Goal: Information Seeking & Learning: Learn about a topic

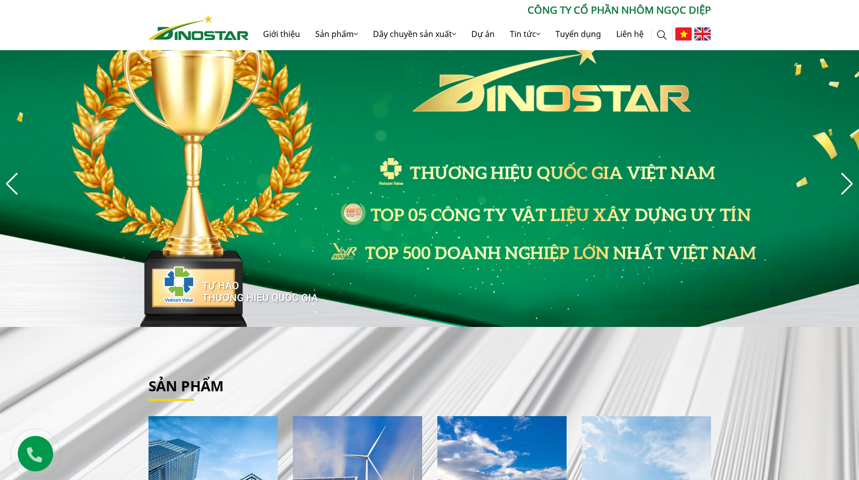
click at [850, 189] on div "Next slide" at bounding box center [848, 184] width 14 height 22
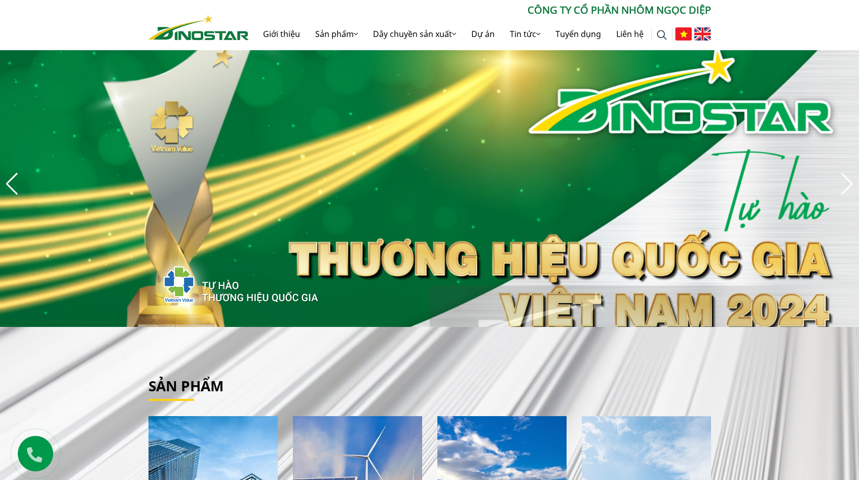
click at [850, 189] on div "Next slide" at bounding box center [848, 184] width 14 height 22
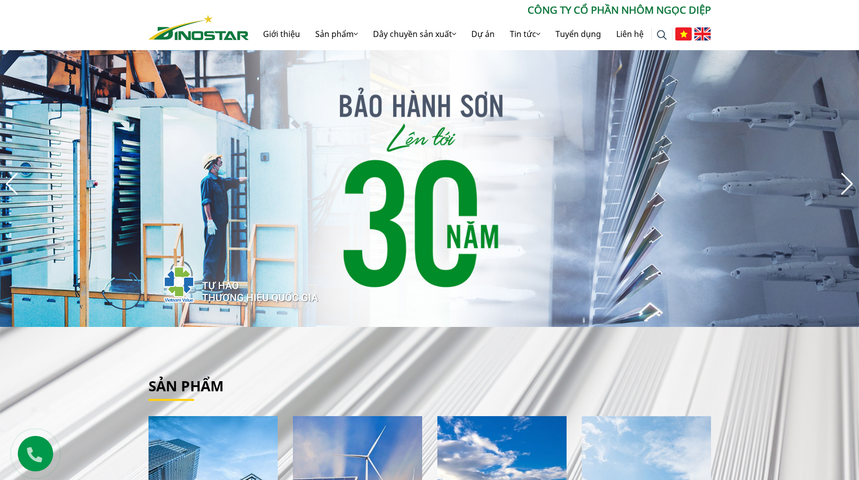
click at [849, 184] on div "Next slide" at bounding box center [848, 184] width 14 height 22
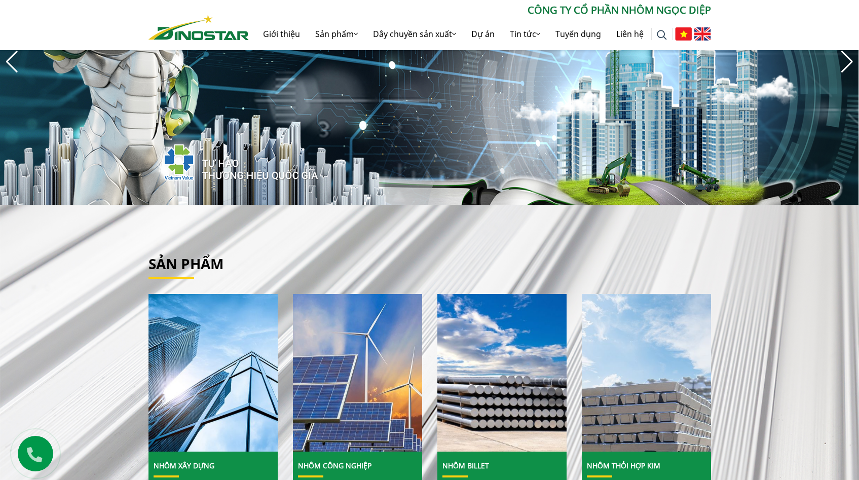
scroll to position [337, 0]
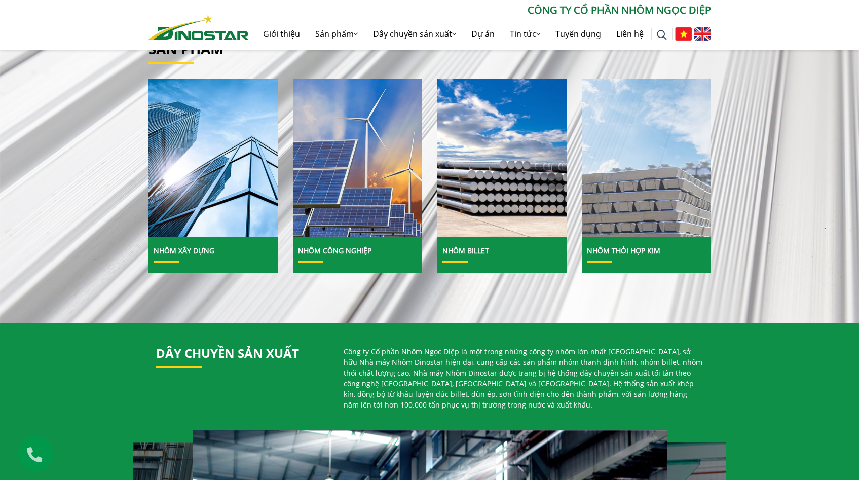
click at [645, 227] on img at bounding box center [646, 158] width 138 height 169
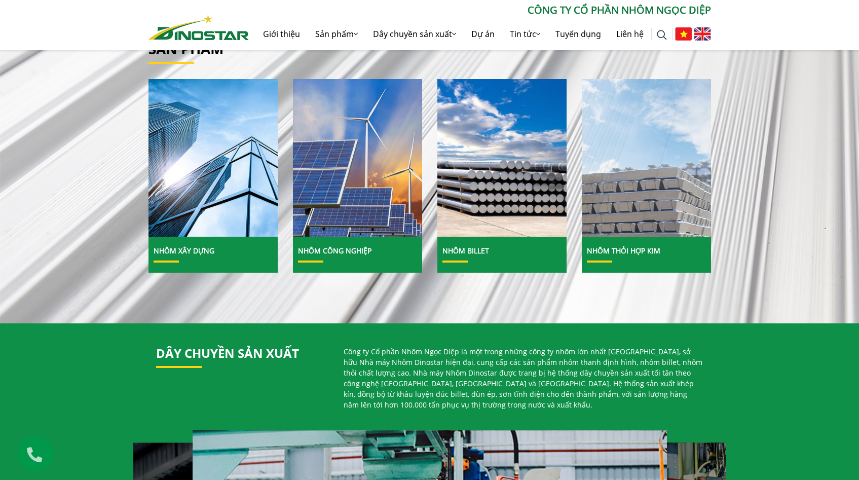
click at [680, 214] on img at bounding box center [646, 158] width 138 height 169
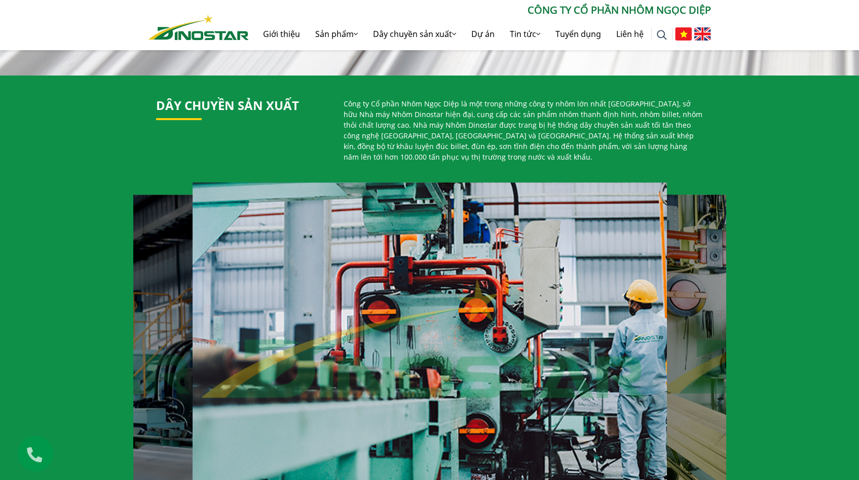
scroll to position [412, 0]
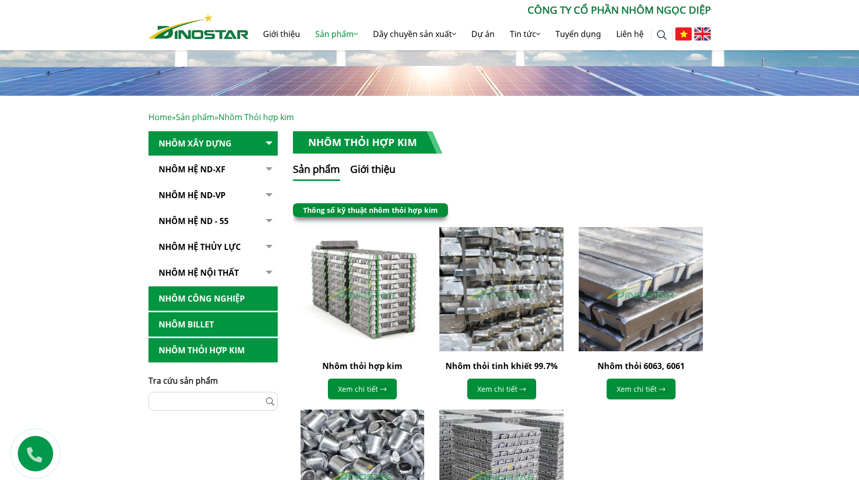
scroll to position [247, 0]
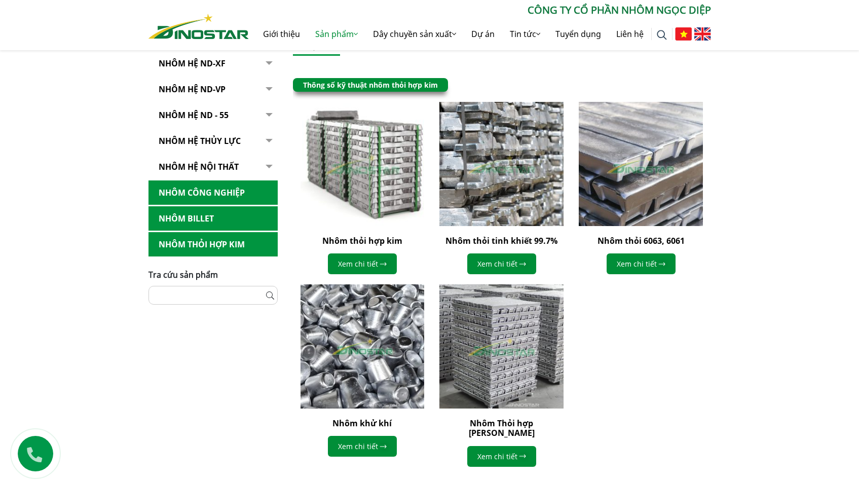
click at [376, 177] on img at bounding box center [362, 164] width 136 height 136
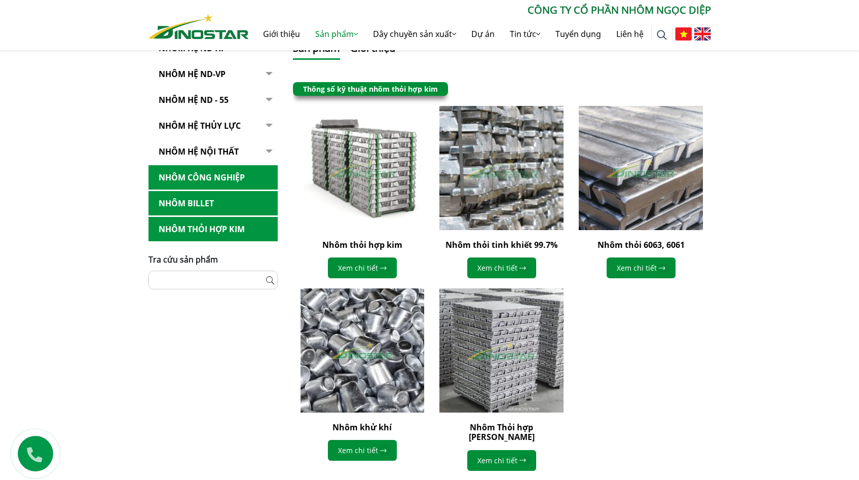
scroll to position [247, 0]
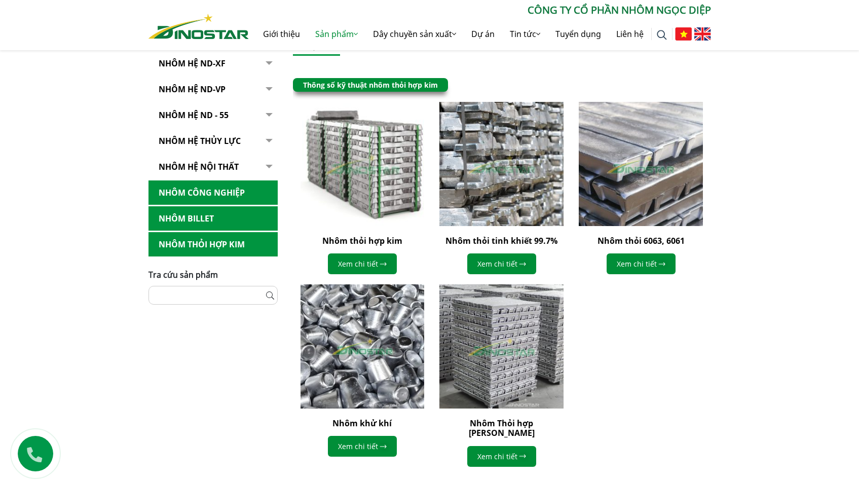
click at [384, 156] on img at bounding box center [362, 164] width 136 height 136
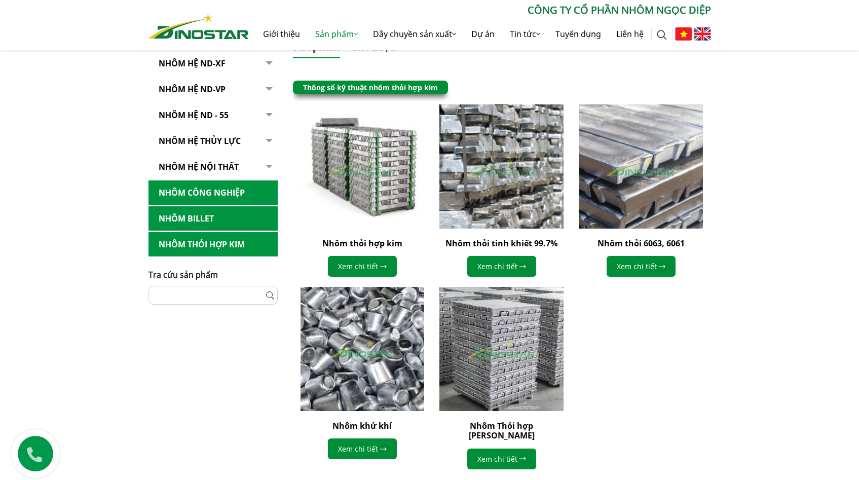
scroll to position [247, 0]
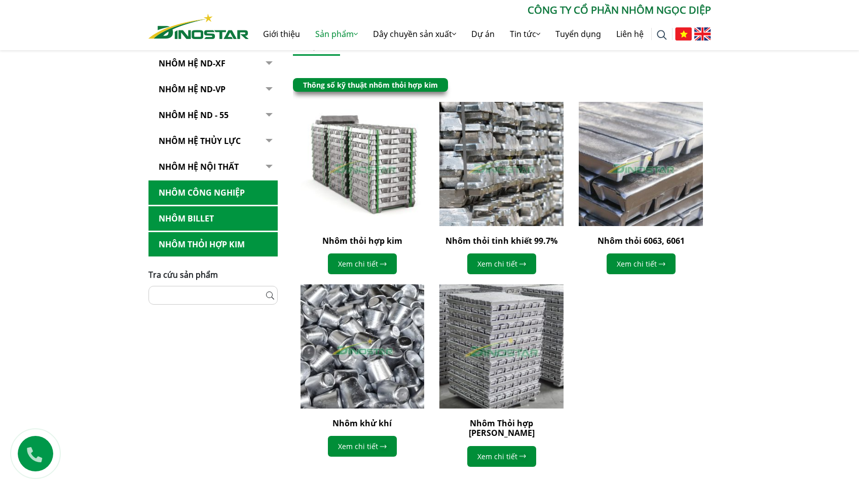
click at [515, 317] on img at bounding box center [502, 346] width 136 height 136
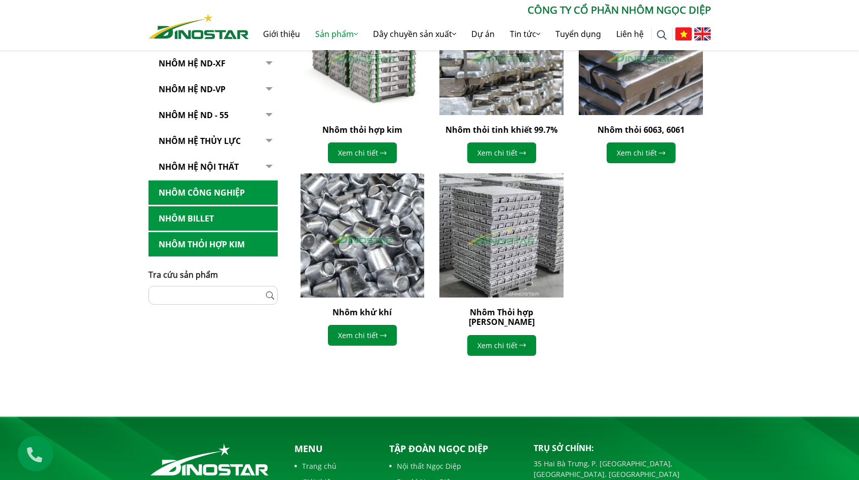
scroll to position [143, 0]
